Goal: Task Accomplishment & Management: Use online tool/utility

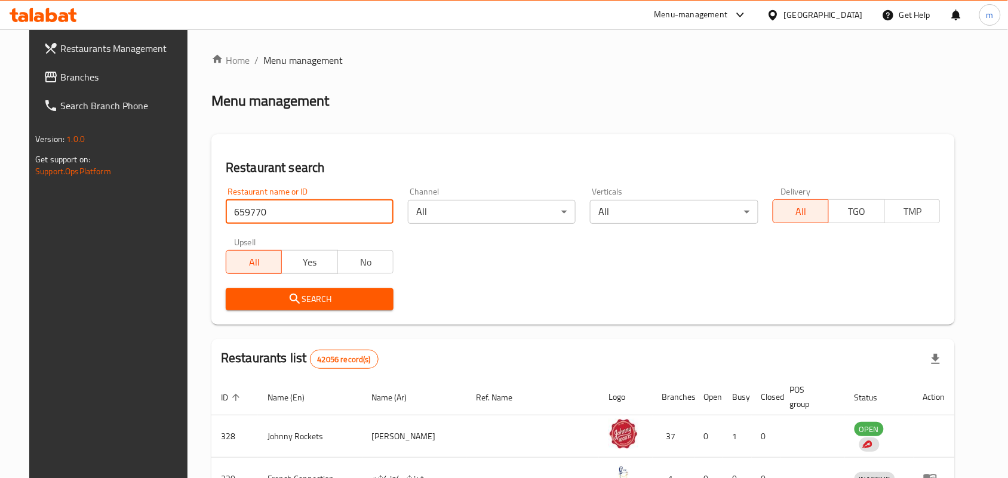
type input "659770"
click button "Search" at bounding box center [310, 300] width 168 height 22
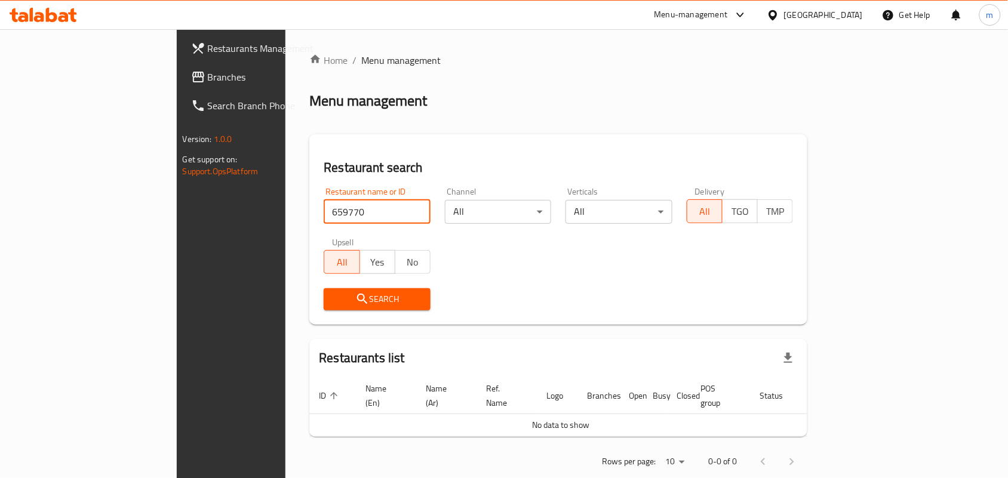
click at [355, 296] on span "Search" at bounding box center [377, 299] width 88 height 15
click at [819, 16] on div "United Arab Emirates" at bounding box center [823, 14] width 79 height 13
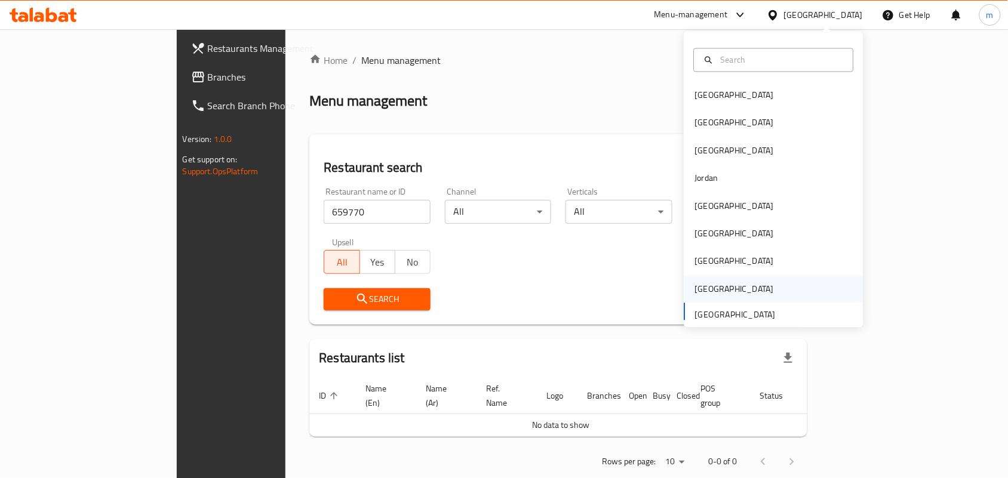
click at [778, 302] on div "Saudi Arabia" at bounding box center [774, 288] width 179 height 27
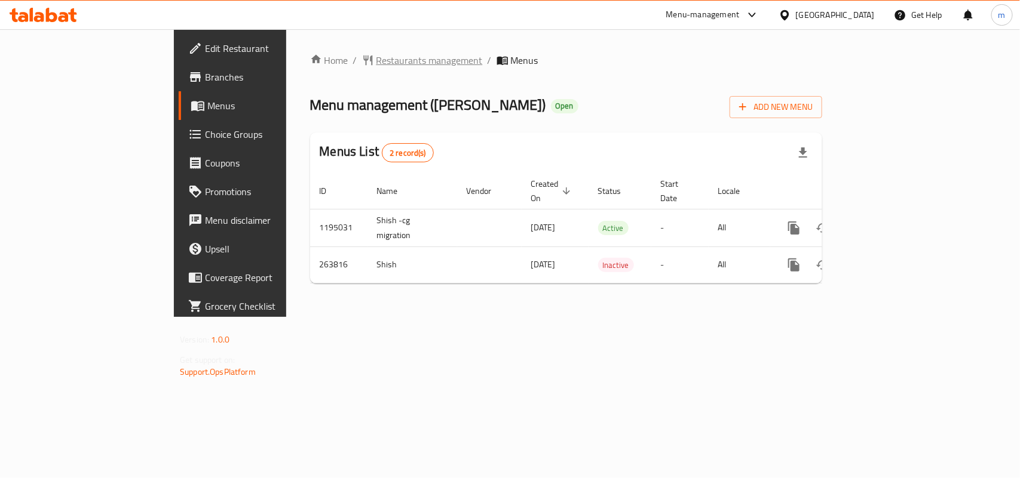
click at [376, 63] on span "Restaurants management" at bounding box center [429, 60] width 106 height 14
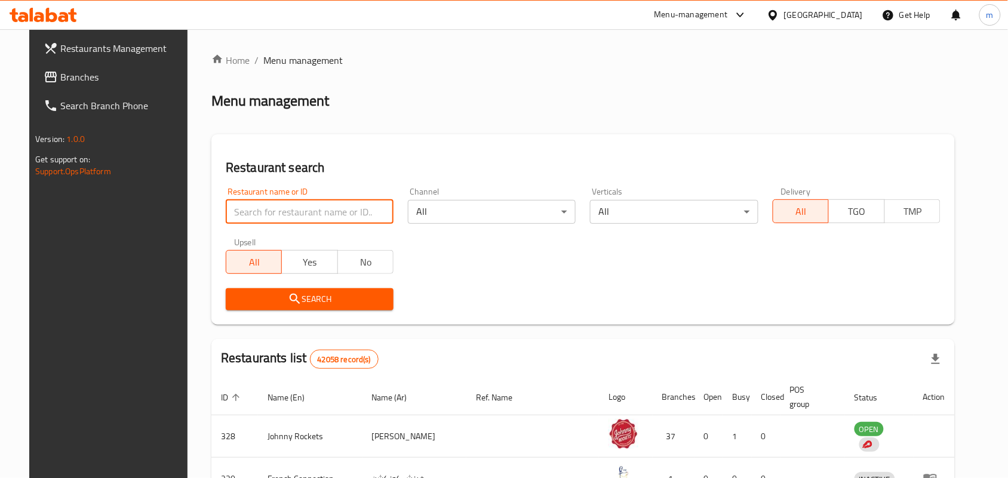
click at [263, 214] on input "search" at bounding box center [310, 212] width 168 height 24
paste input "627543"
type input "627543"
click button "Search" at bounding box center [310, 300] width 168 height 22
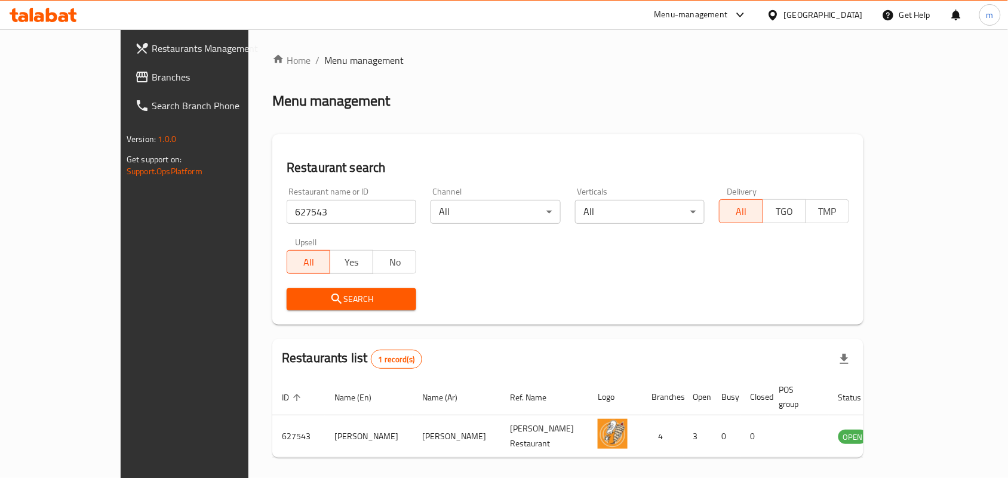
click at [809, 16] on div "United Arab Emirates" at bounding box center [823, 14] width 79 height 13
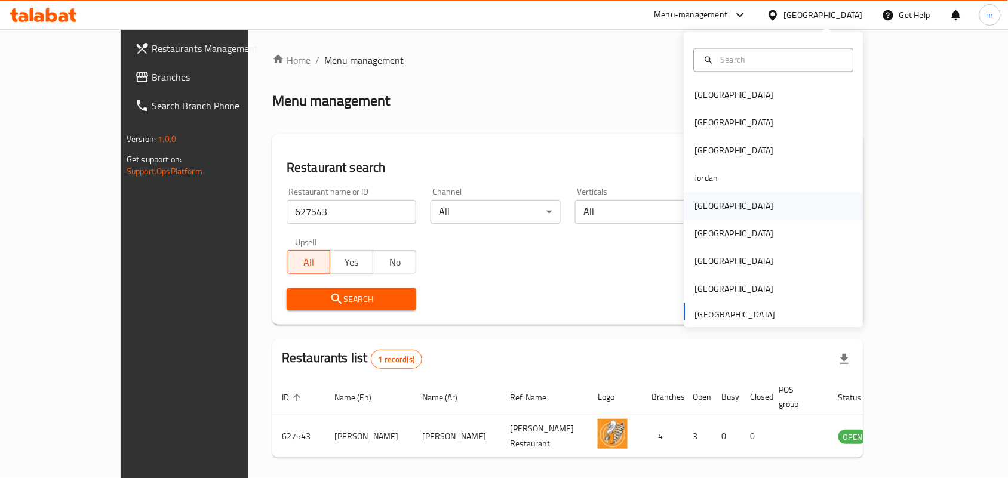
click at [697, 213] on div "[GEOGRAPHIC_DATA]" at bounding box center [734, 206] width 79 height 13
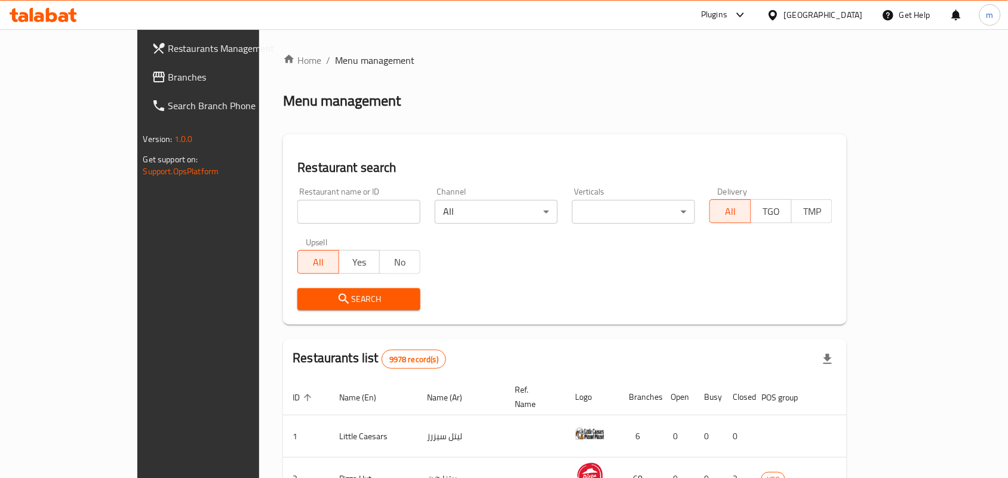
click at [168, 72] on span "Branches" at bounding box center [232, 77] width 128 height 14
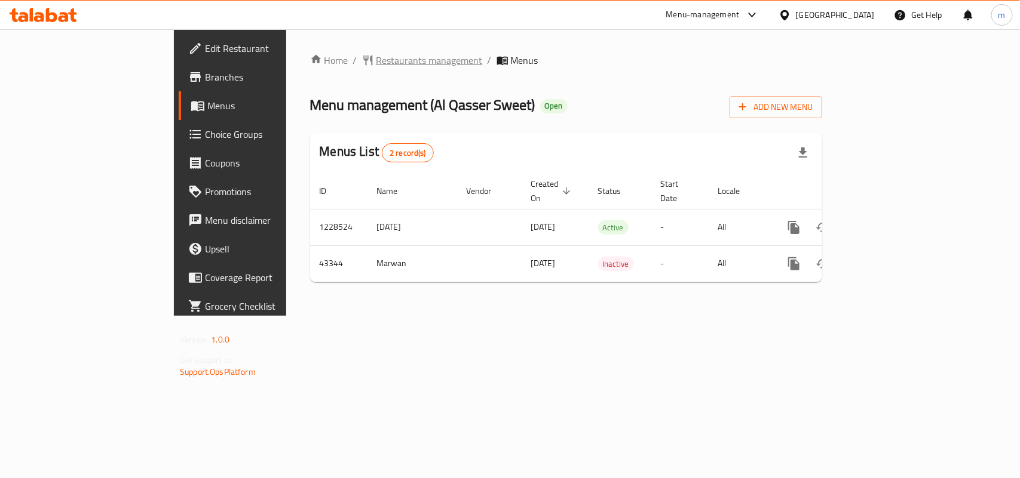
click at [376, 66] on span "Restaurants management" at bounding box center [429, 60] width 106 height 14
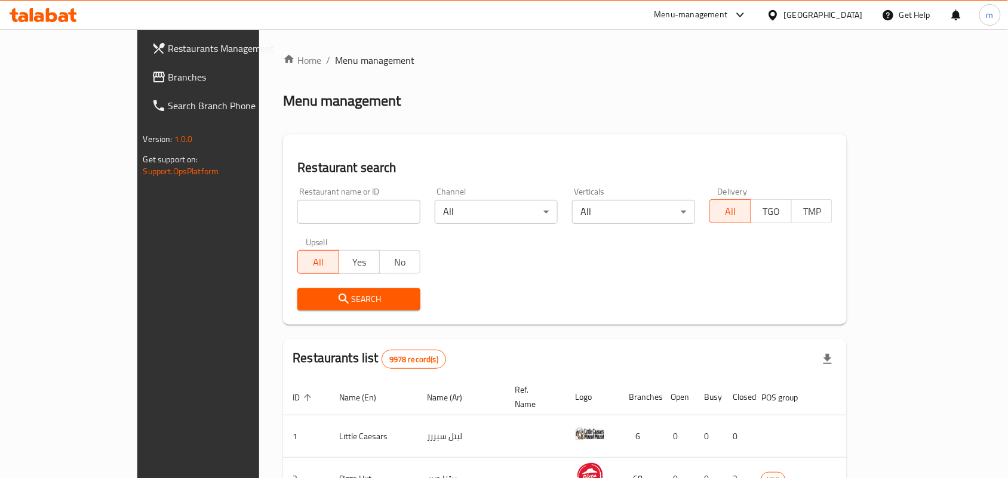
click at [168, 75] on span "Branches" at bounding box center [232, 77] width 128 height 14
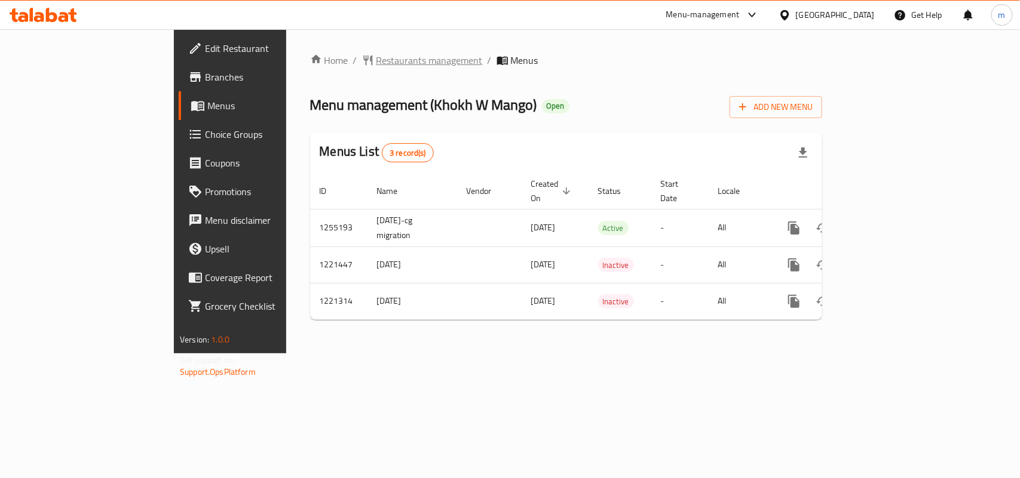
click at [376, 57] on span "Restaurants management" at bounding box center [429, 60] width 106 height 14
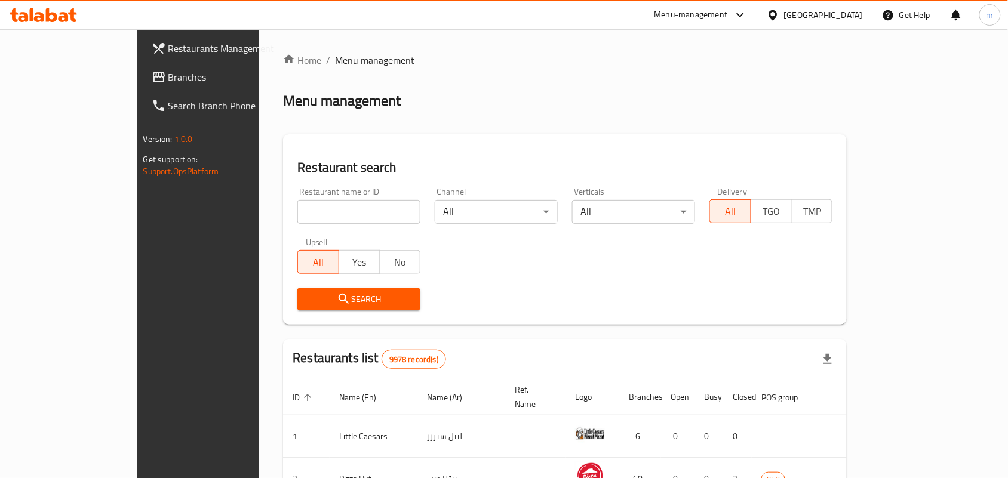
click at [329, 204] on input "search" at bounding box center [358, 212] width 123 height 24
paste input "23507"
type input "23507"
click at [349, 290] on button "Search" at bounding box center [358, 300] width 123 height 22
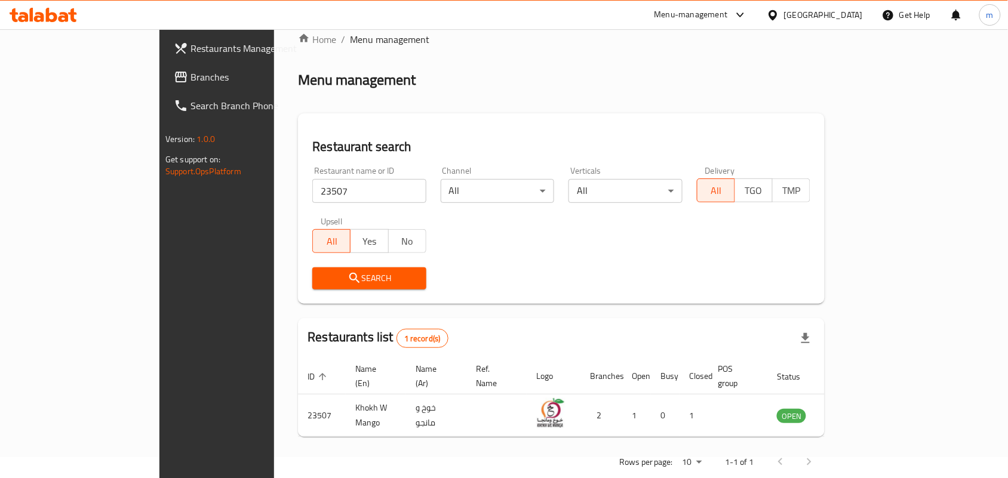
scroll to position [31, 0]
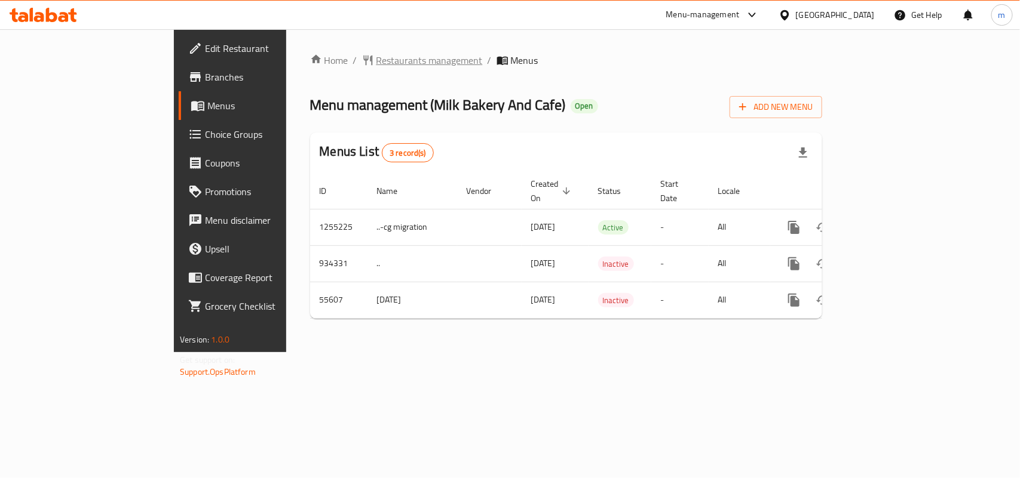
click at [376, 57] on span "Restaurants management" at bounding box center [429, 60] width 106 height 14
click at [376, 60] on span "Restaurants management" at bounding box center [429, 60] width 106 height 14
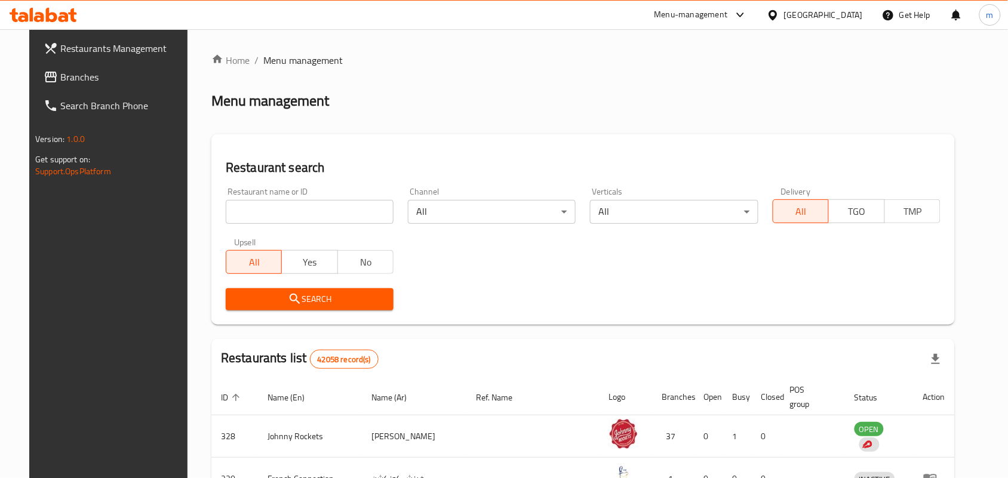
click at [275, 221] on input "search" at bounding box center [310, 212] width 168 height 24
paste input "27391"
type input "27391"
click at [308, 297] on span "Search" at bounding box center [309, 299] width 149 height 15
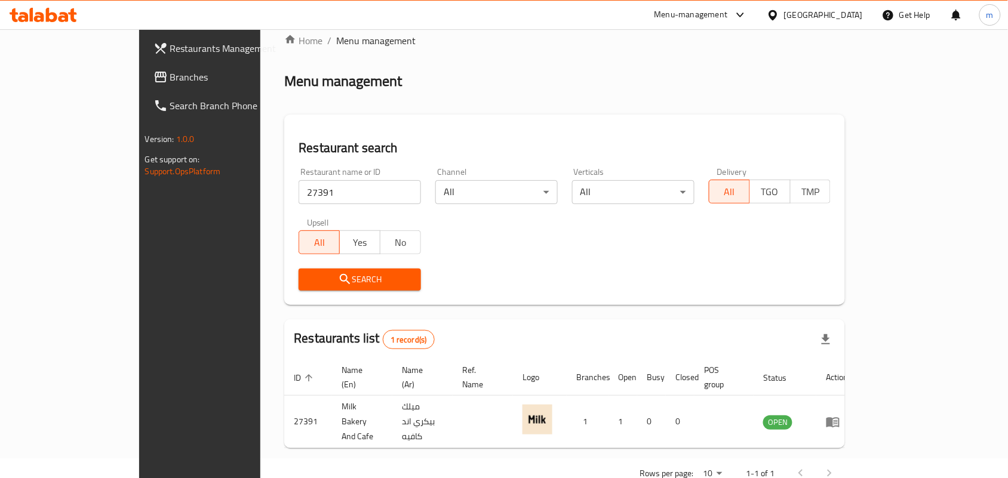
scroll to position [31, 0]
